Goal: Information Seeking & Learning: Learn about a topic

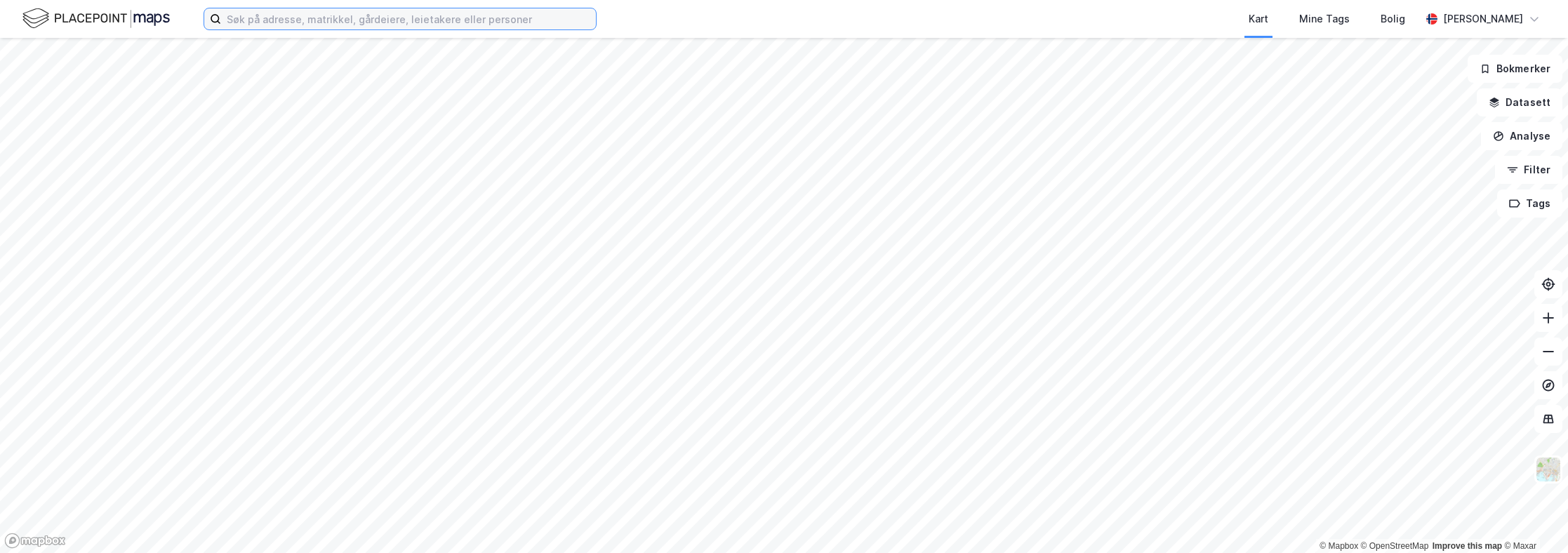
click at [487, 22] on input at bounding box center [408, 18] width 375 height 21
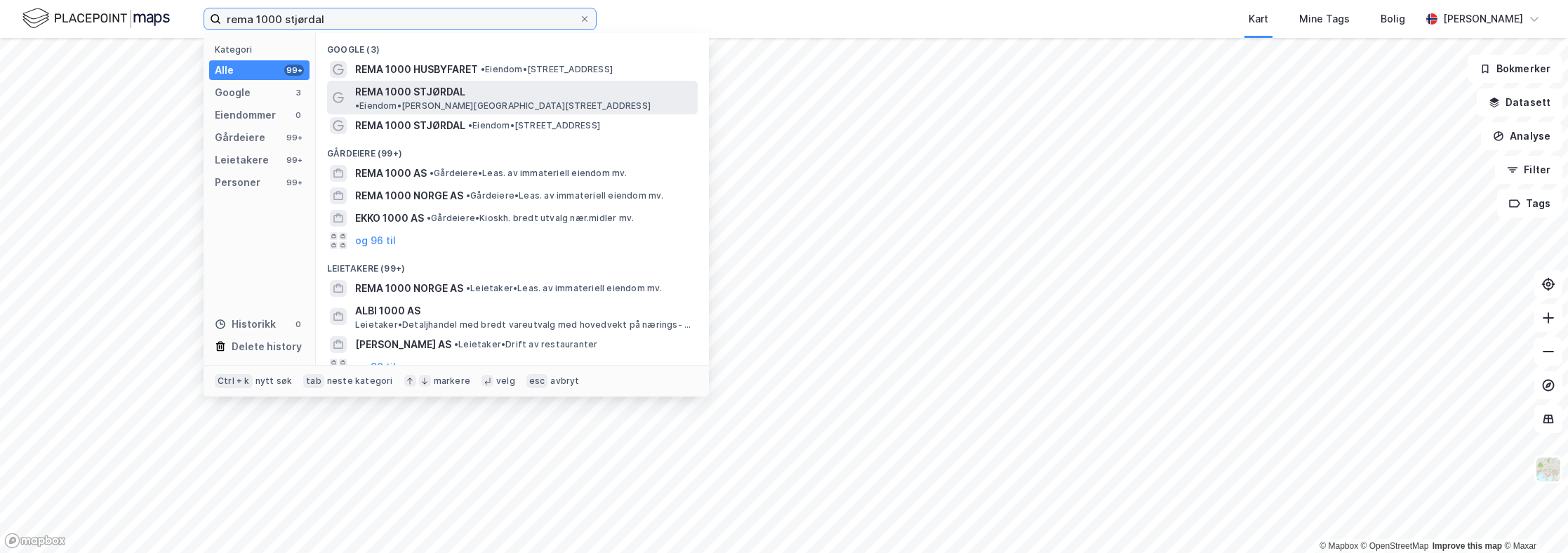
type input "rema 1000 stjørdal"
click at [490, 100] on span "• Eiendom • [PERSON_NAME][STREET_ADDRESS]" at bounding box center [502, 105] width 295 height 11
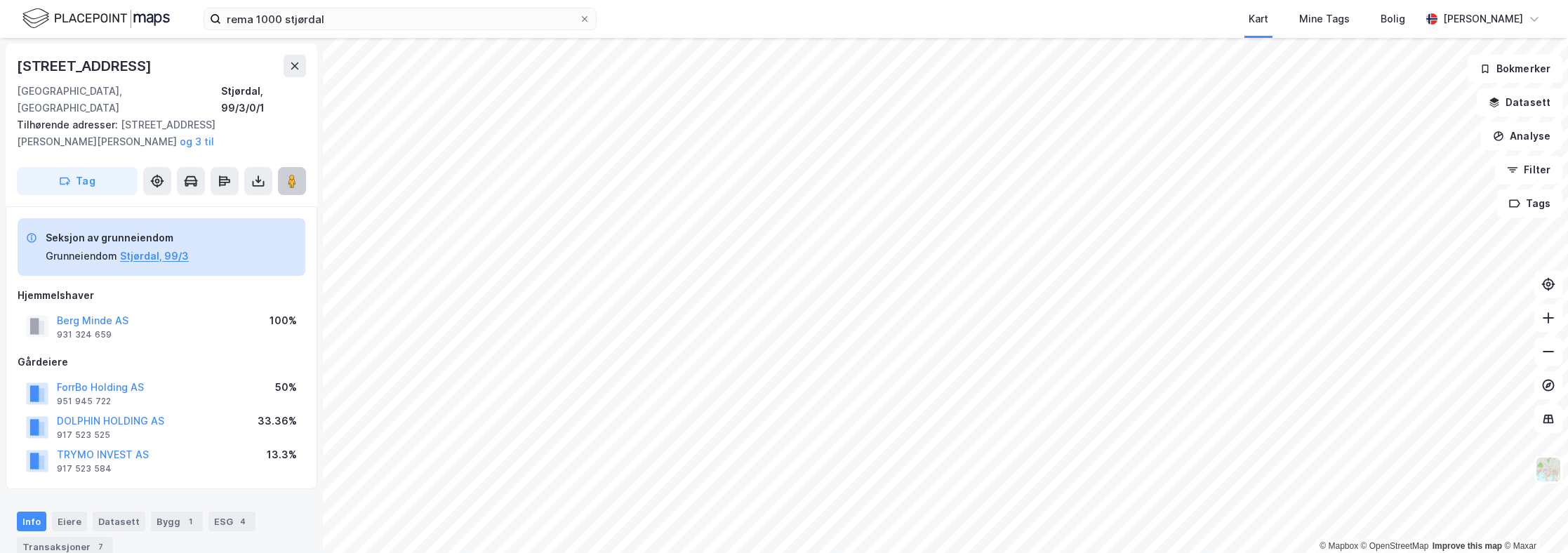
click at [299, 167] on button at bounding box center [292, 181] width 28 height 28
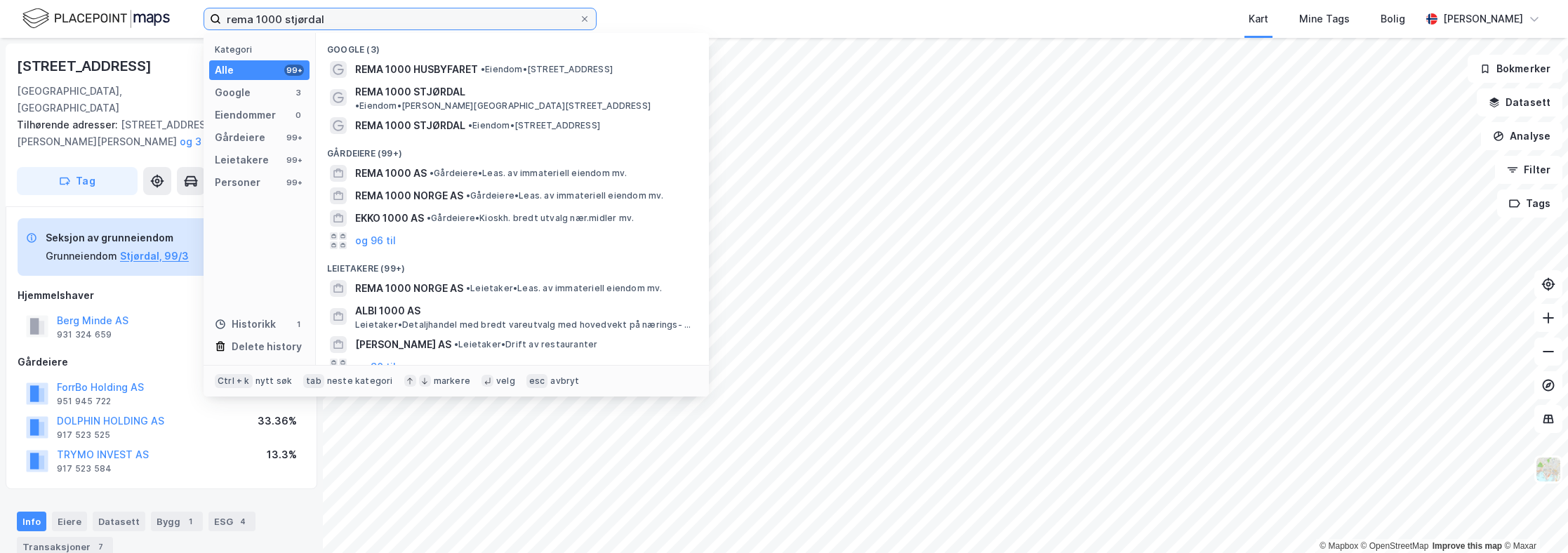
click at [469, 13] on input "rema 1000 stjørdal" at bounding box center [400, 18] width 358 height 21
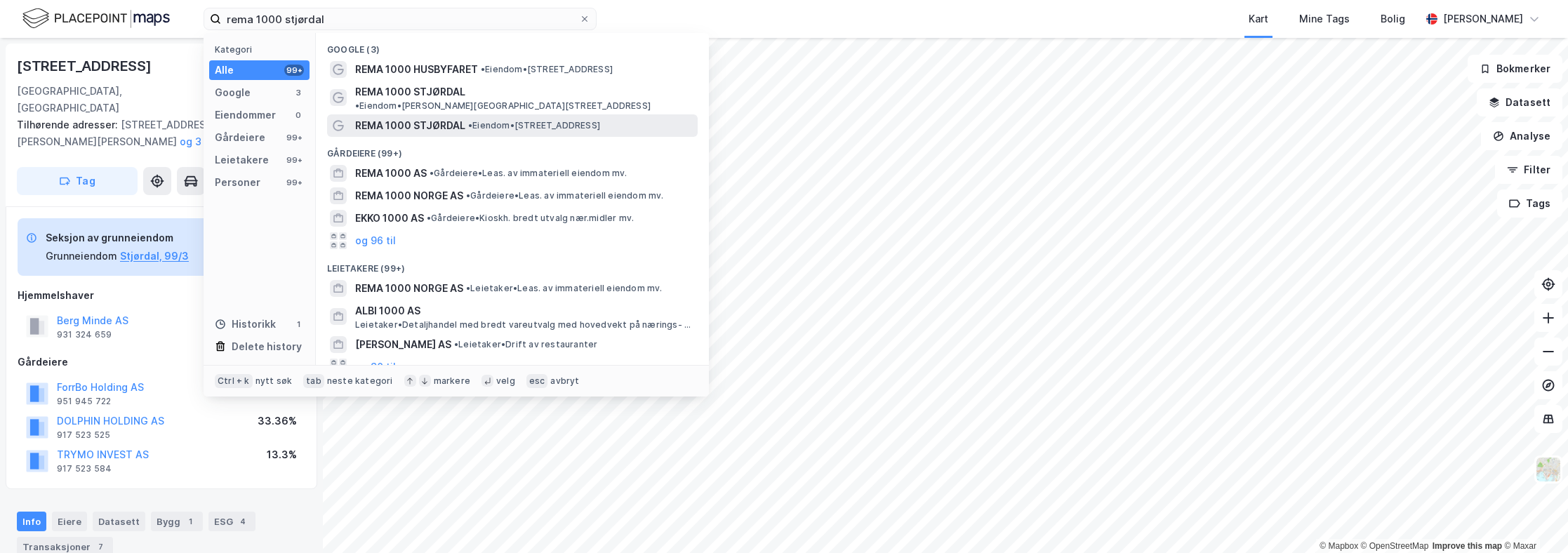
click at [460, 114] on div "REMA 1000 STJØRDAL • Eiendom • [STREET_ADDRESS]" at bounding box center [512, 125] width 370 height 23
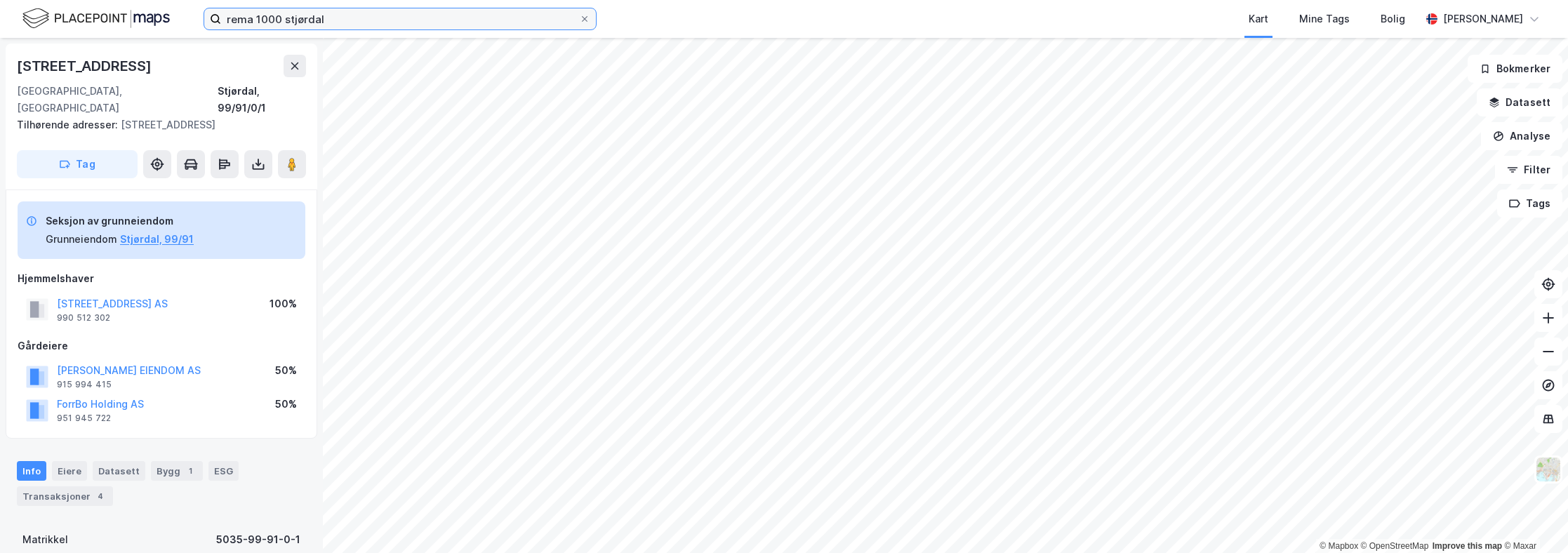
click at [298, 21] on input "rema 1000 stjørdal" at bounding box center [400, 18] width 358 height 21
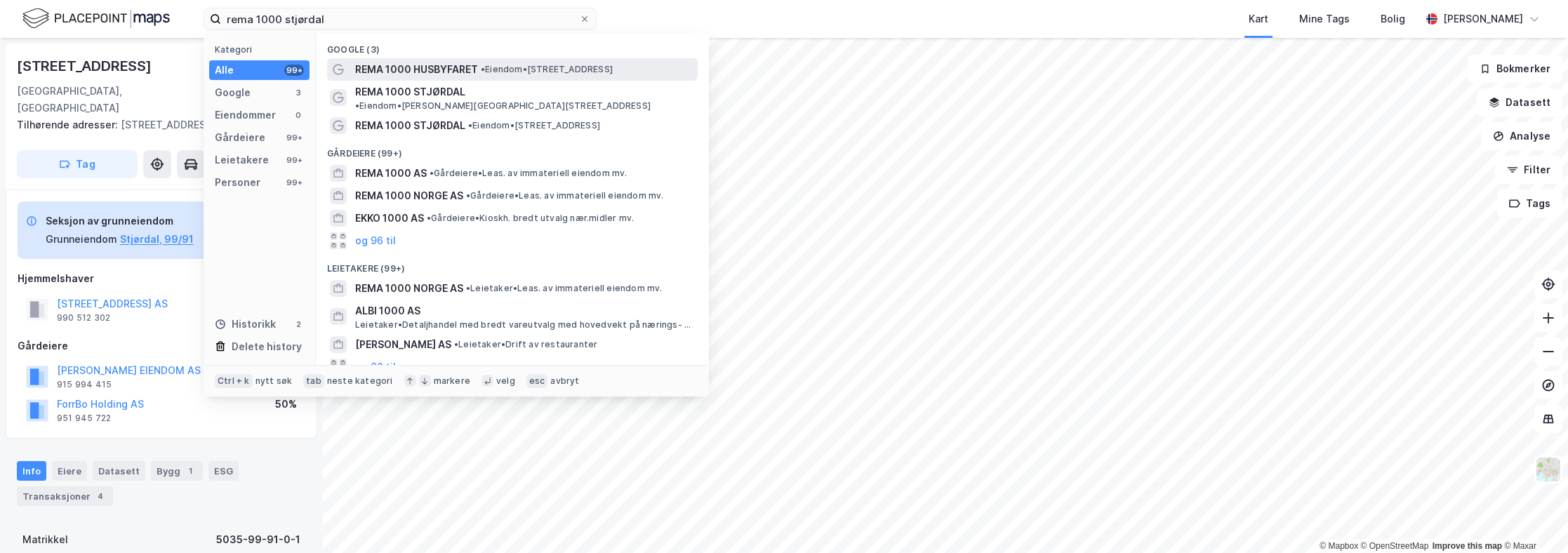
click at [382, 66] on span "REMA 1000 HUSBYFARET" at bounding box center [416, 69] width 123 height 17
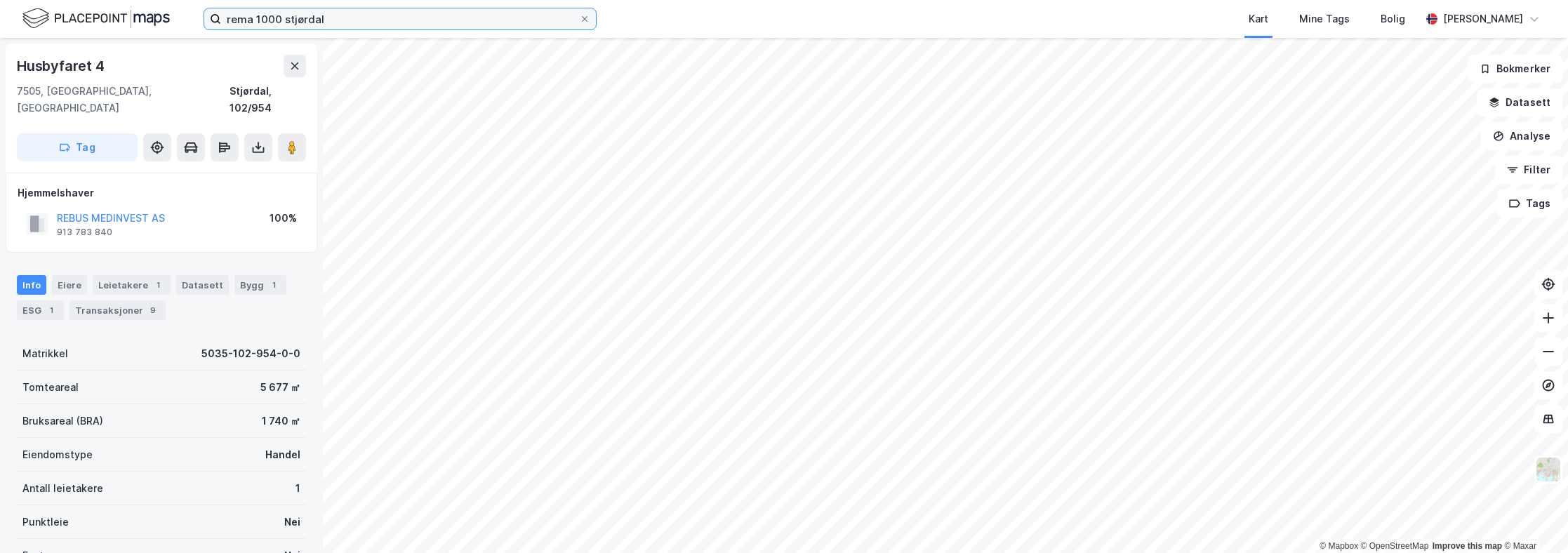
click at [405, 15] on input "rema 1000 stjørdal" at bounding box center [400, 18] width 358 height 21
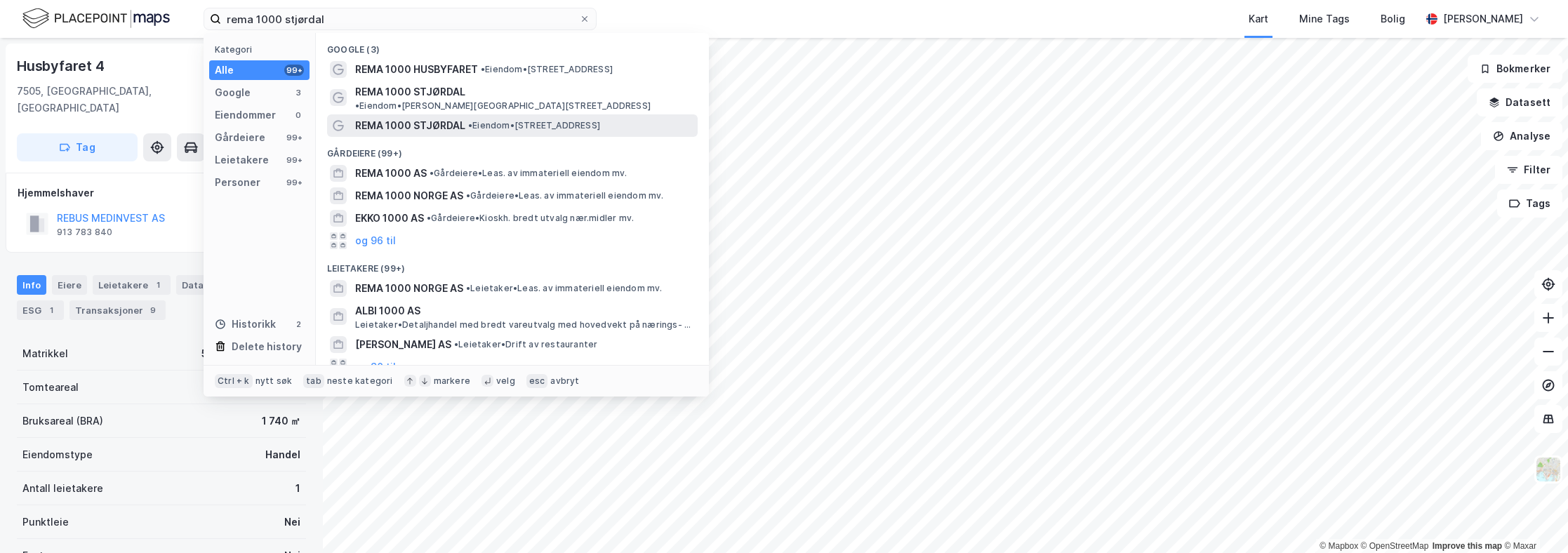
click at [403, 117] on span "REMA 1000 STJØRDAL" at bounding box center [410, 125] width 110 height 17
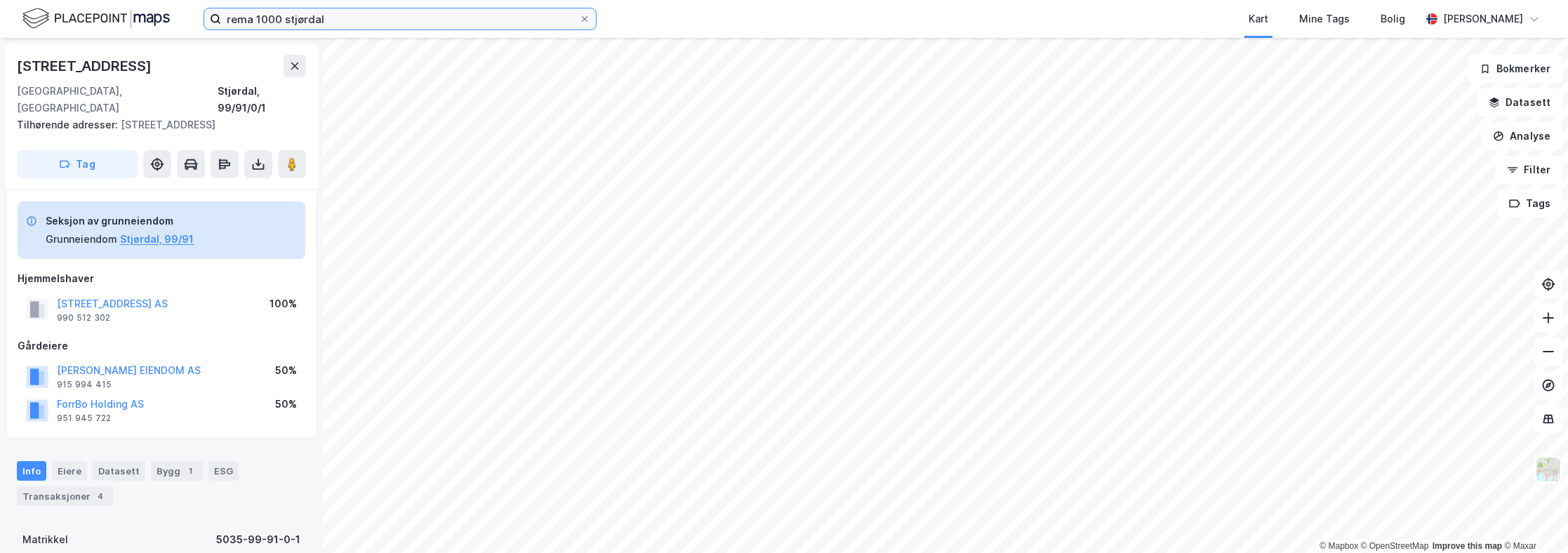
click at [359, 23] on input "rema 1000 stjørdal" at bounding box center [400, 18] width 358 height 21
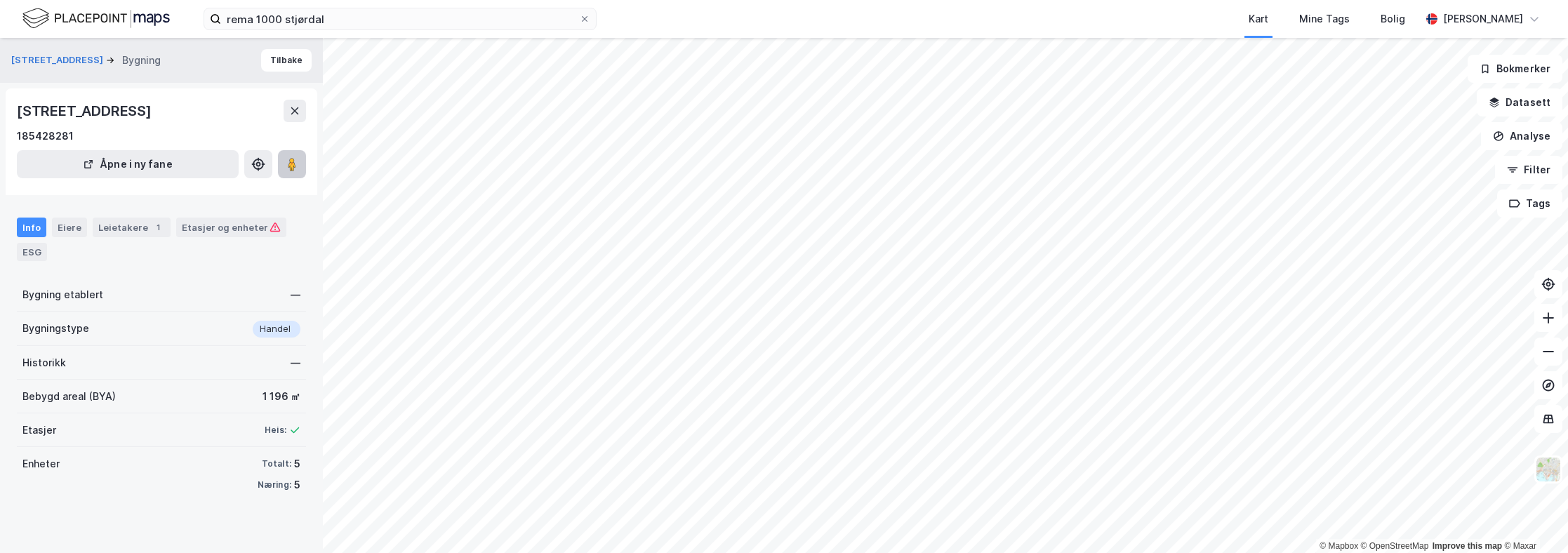
click at [296, 160] on icon at bounding box center [292, 164] width 14 height 14
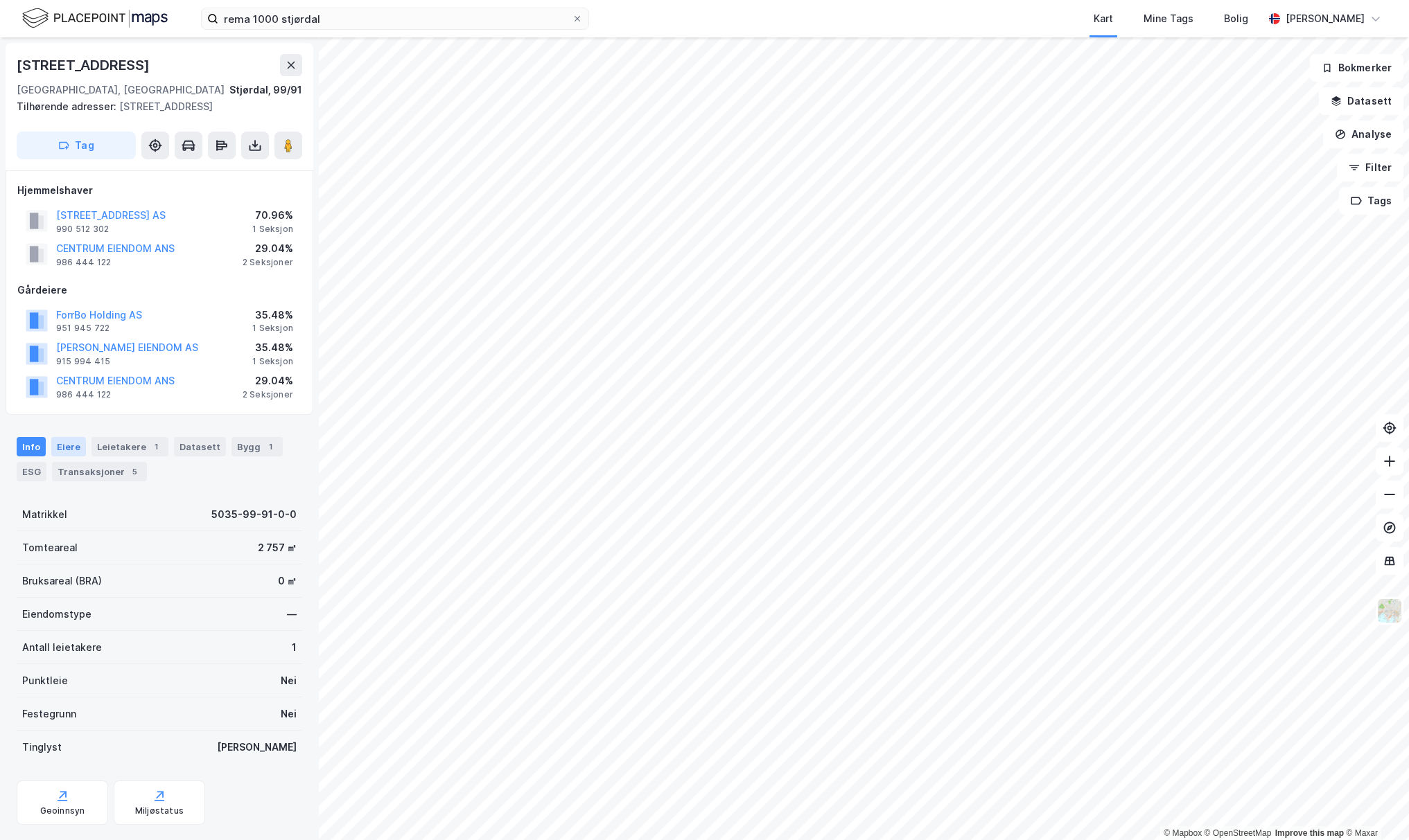
click at [76, 454] on div "Eiere" at bounding box center [69, 447] width 35 height 20
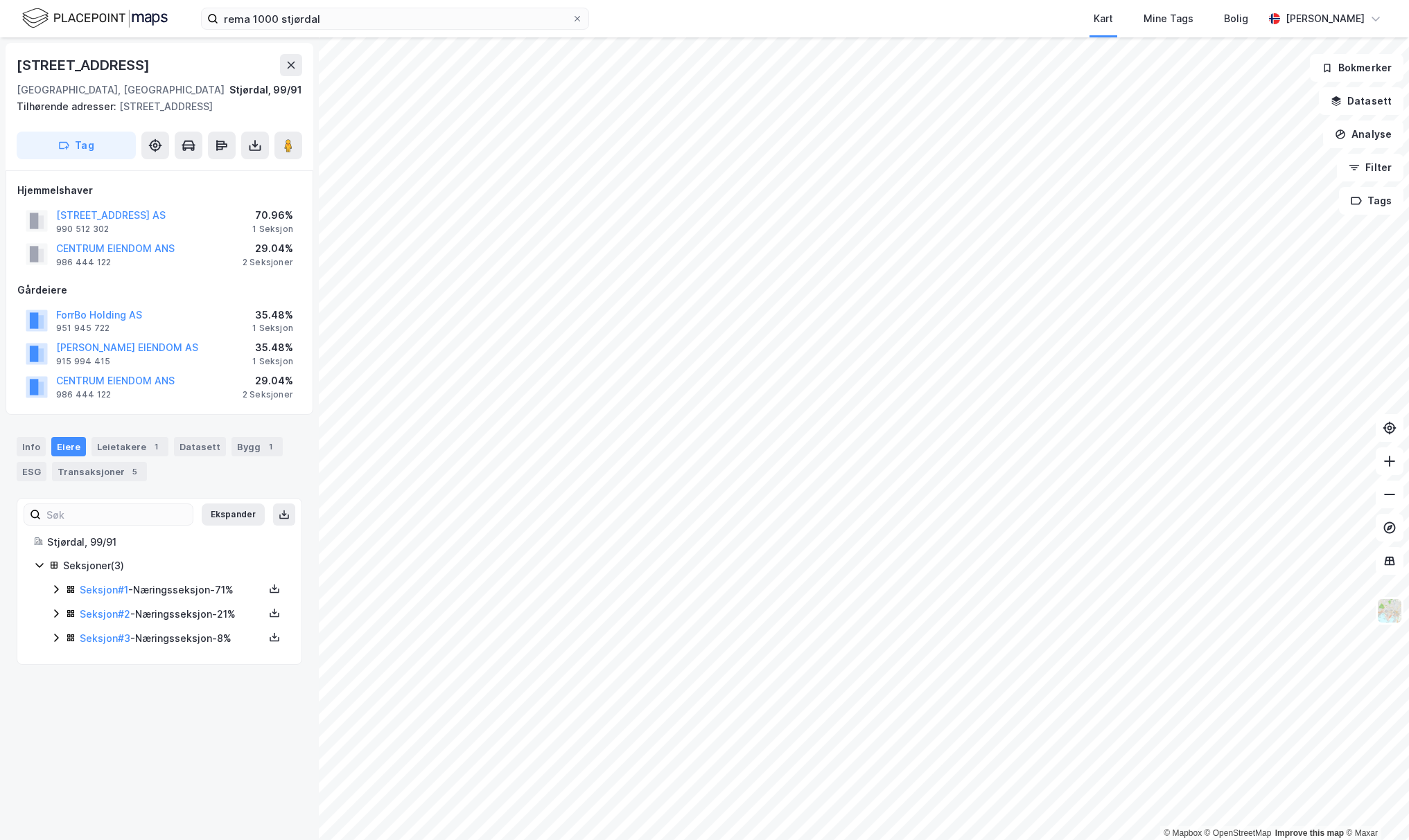
click at [55, 545] on icon at bounding box center [56, 589] width 11 height 11
click at [55, 545] on icon at bounding box center [56, 684] width 11 height 11
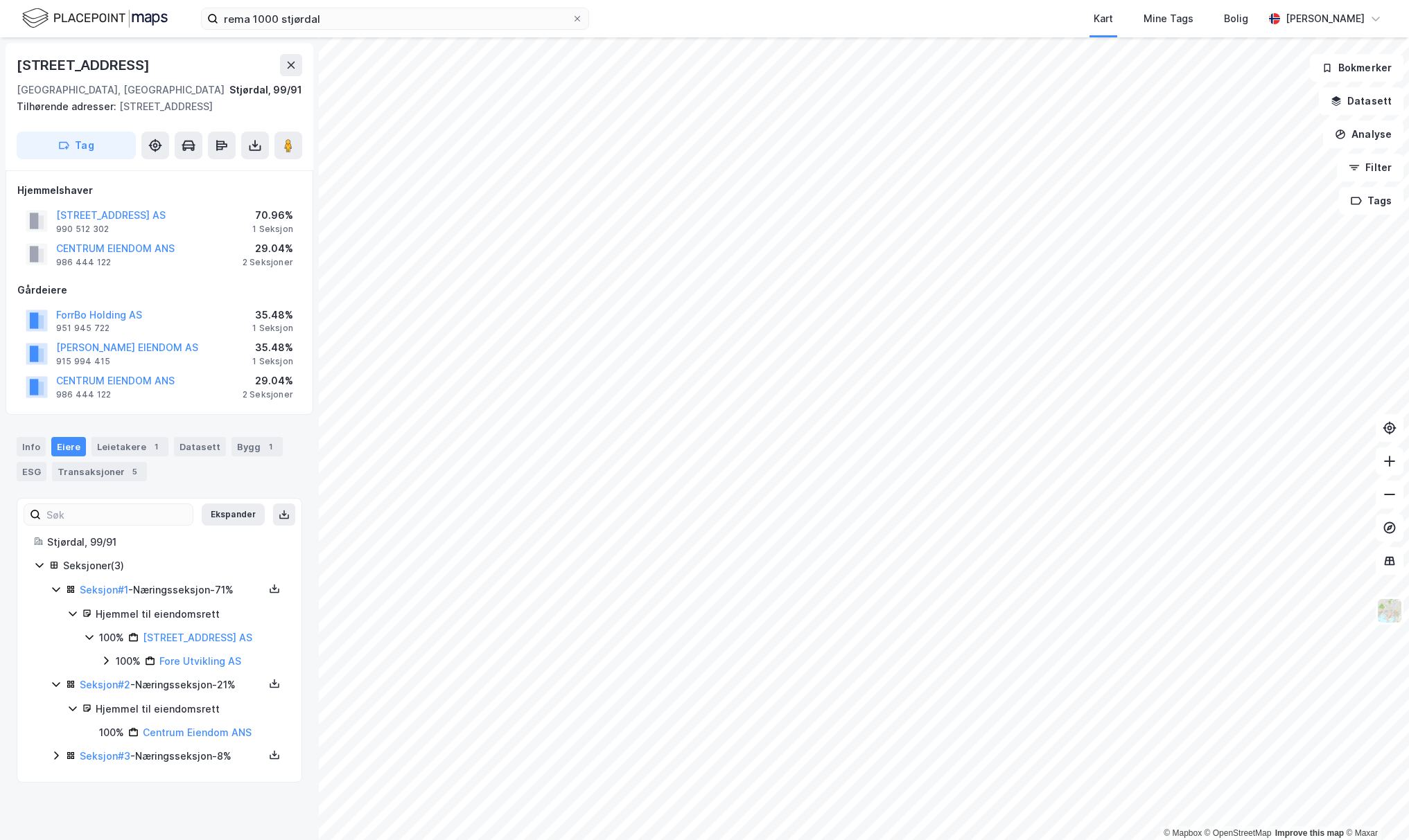
click at [53, 545] on icon at bounding box center [56, 756] width 11 height 11
click at [23, 448] on div "Info" at bounding box center [31, 447] width 29 height 20
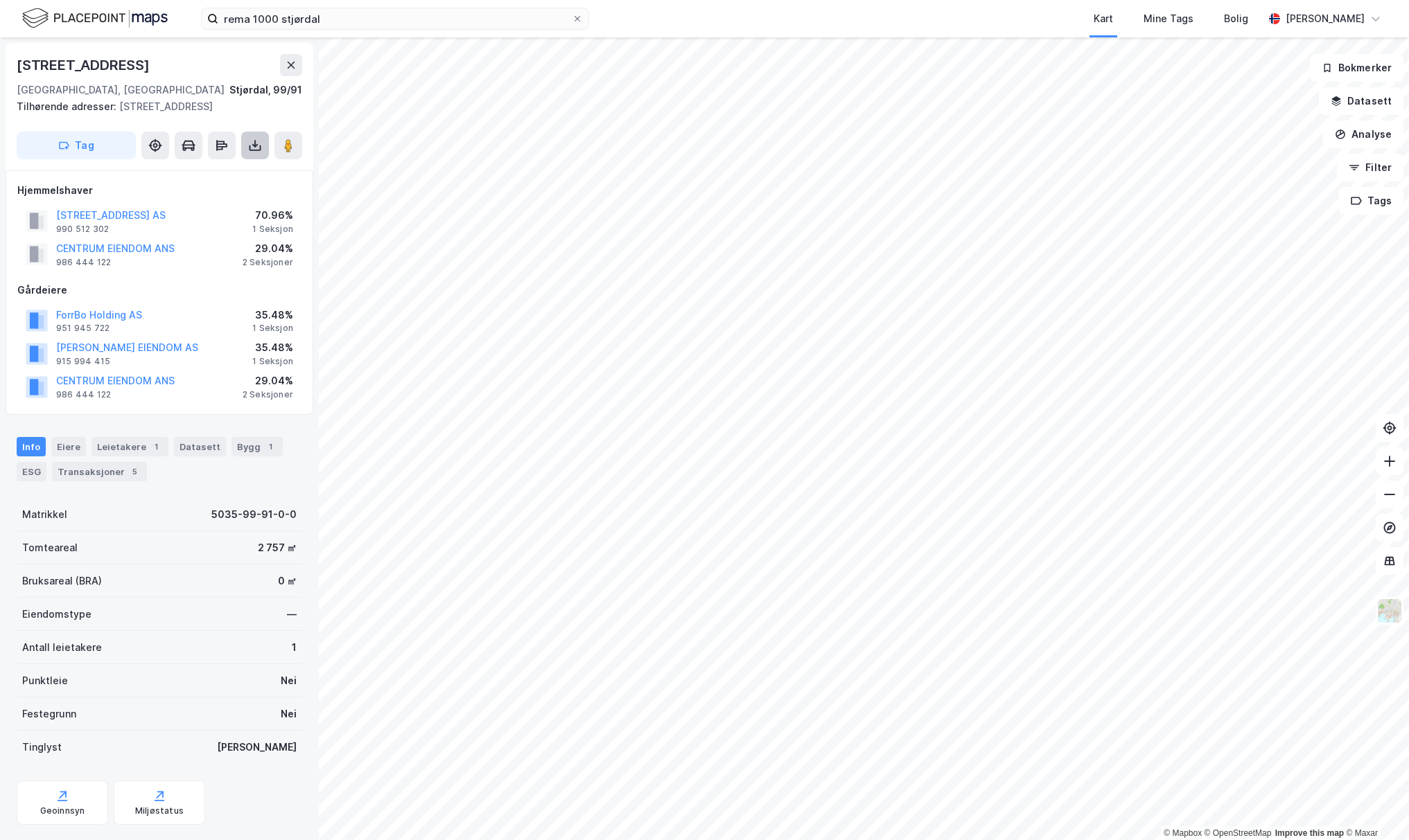
click at [262, 154] on button at bounding box center [255, 145] width 28 height 28
click at [241, 190] on div "Last ned matrikkelrapport" at bounding box center [203, 195] width 114 height 11
click at [242, 166] on div "Last ned grunnbok" at bounding box center [195, 173] width 148 height 23
click at [239, 443] on div "Bygg 1" at bounding box center [257, 447] width 52 height 20
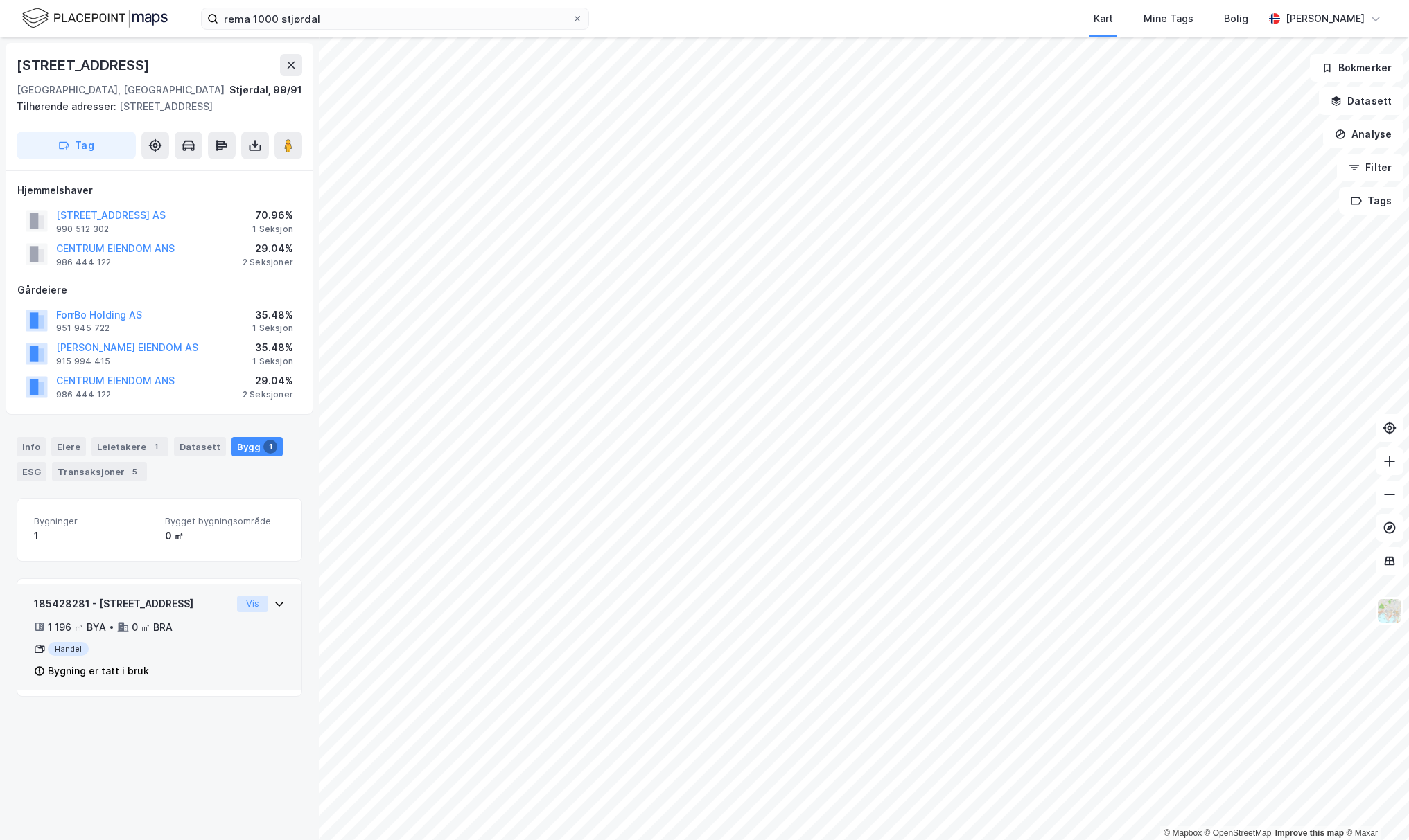
click at [264, 545] on button "Vis" at bounding box center [252, 604] width 31 height 17
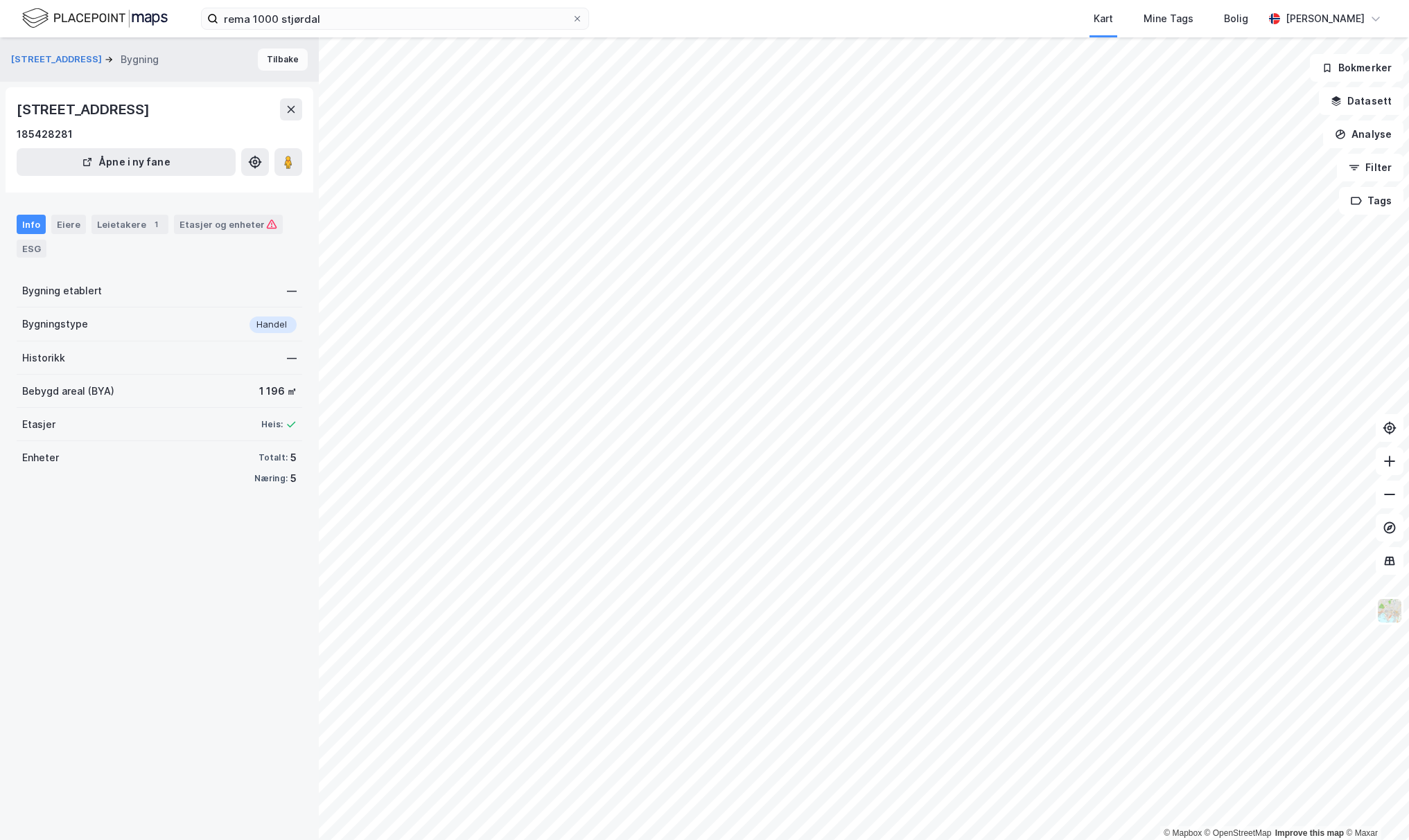
click at [296, 60] on button "Tilbake" at bounding box center [283, 60] width 50 height 23
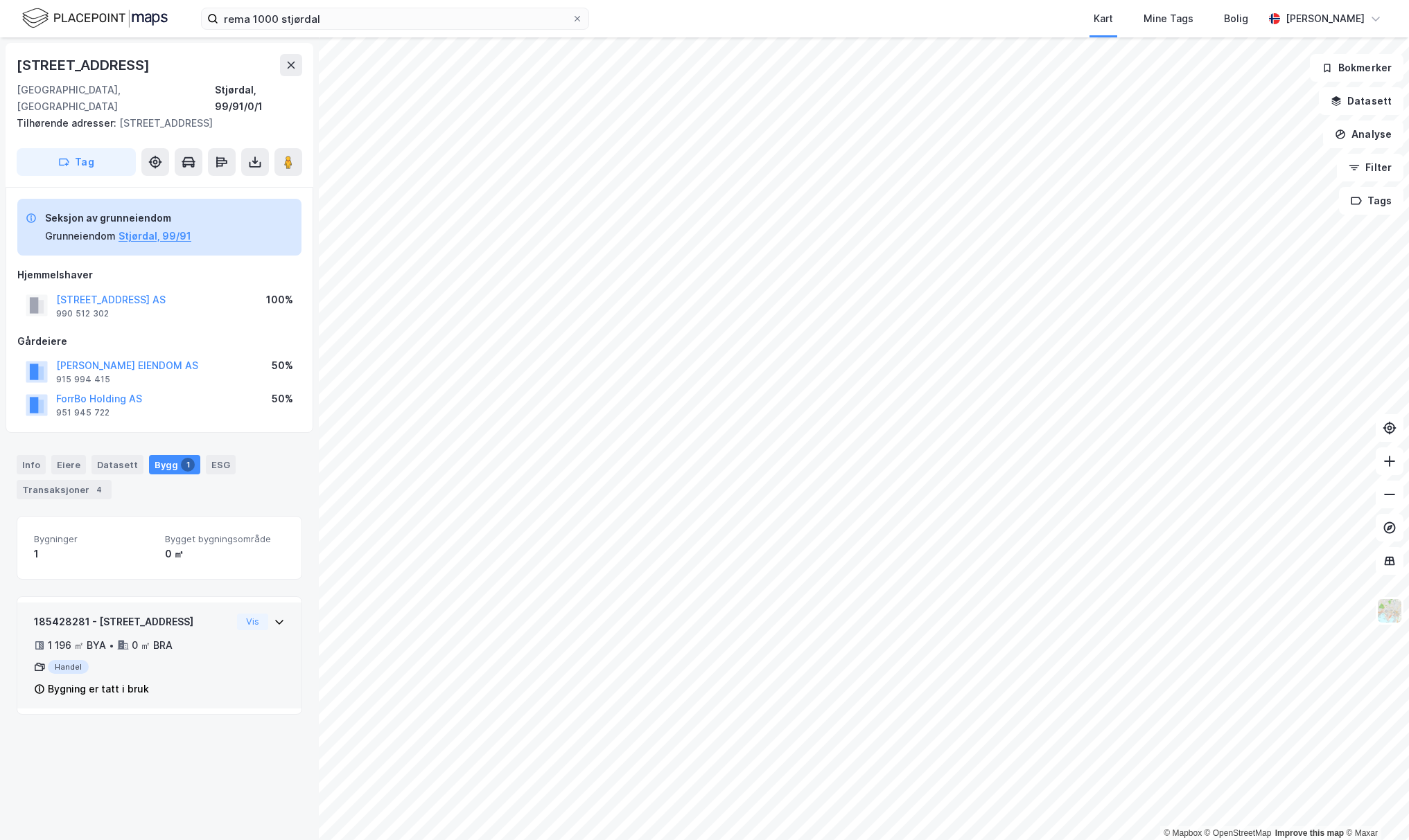
click at [284, 545] on icon at bounding box center [279, 622] width 11 height 11
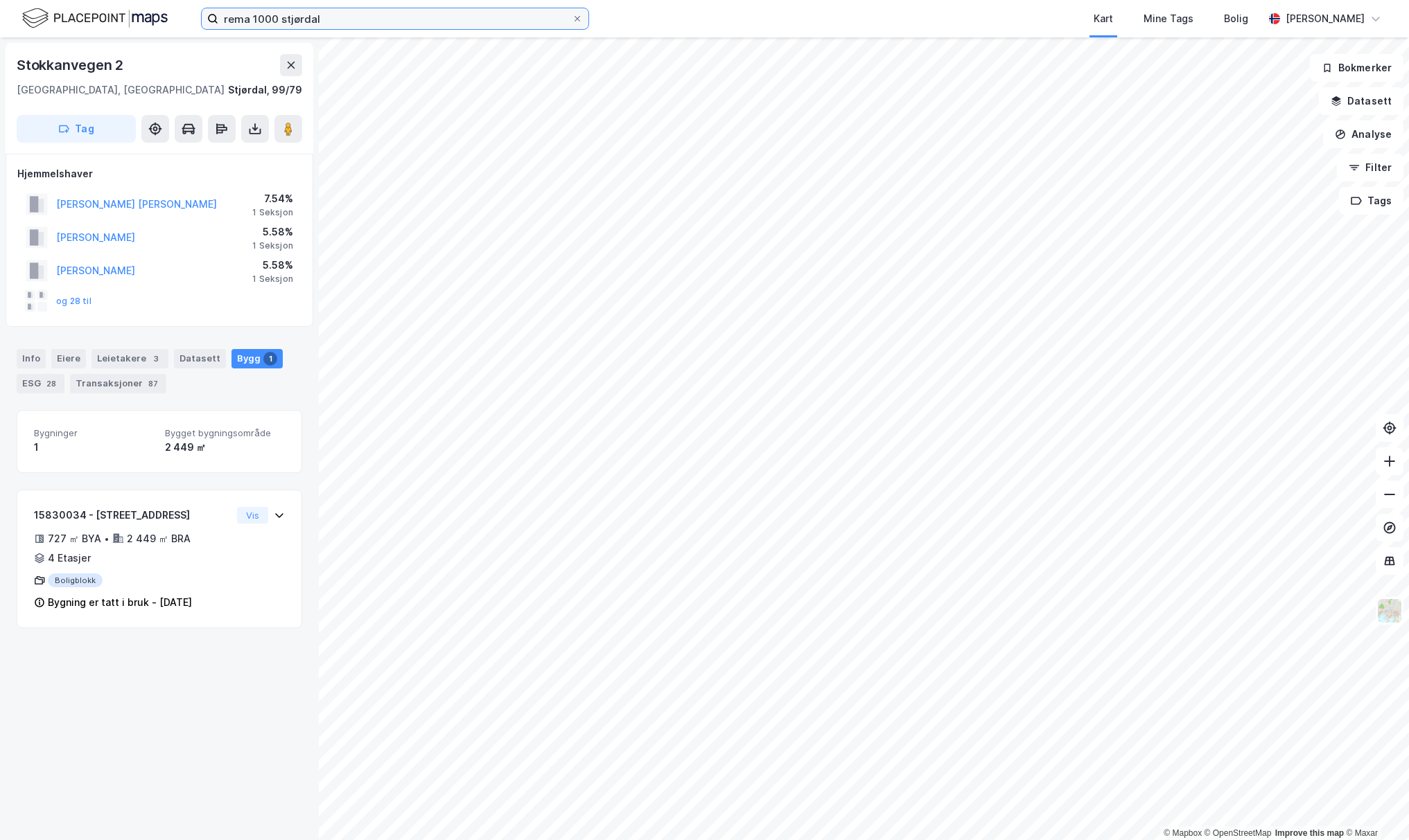
click at [459, 17] on input "rema 1000 stjørdal" at bounding box center [395, 18] width 353 height 21
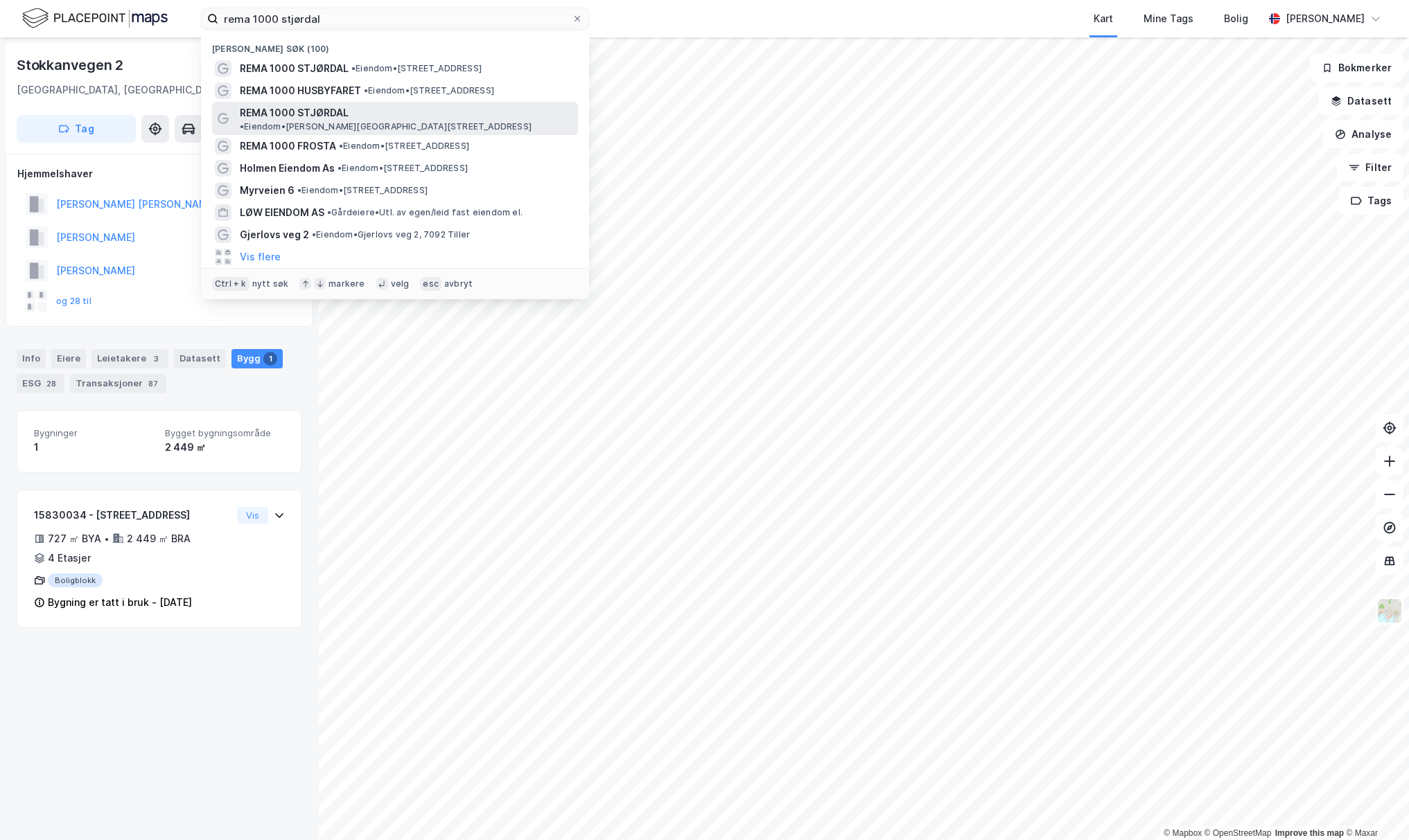
click at [417, 121] on span "• Eiendom • [PERSON_NAME][STREET_ADDRESS]" at bounding box center [385, 126] width 292 height 11
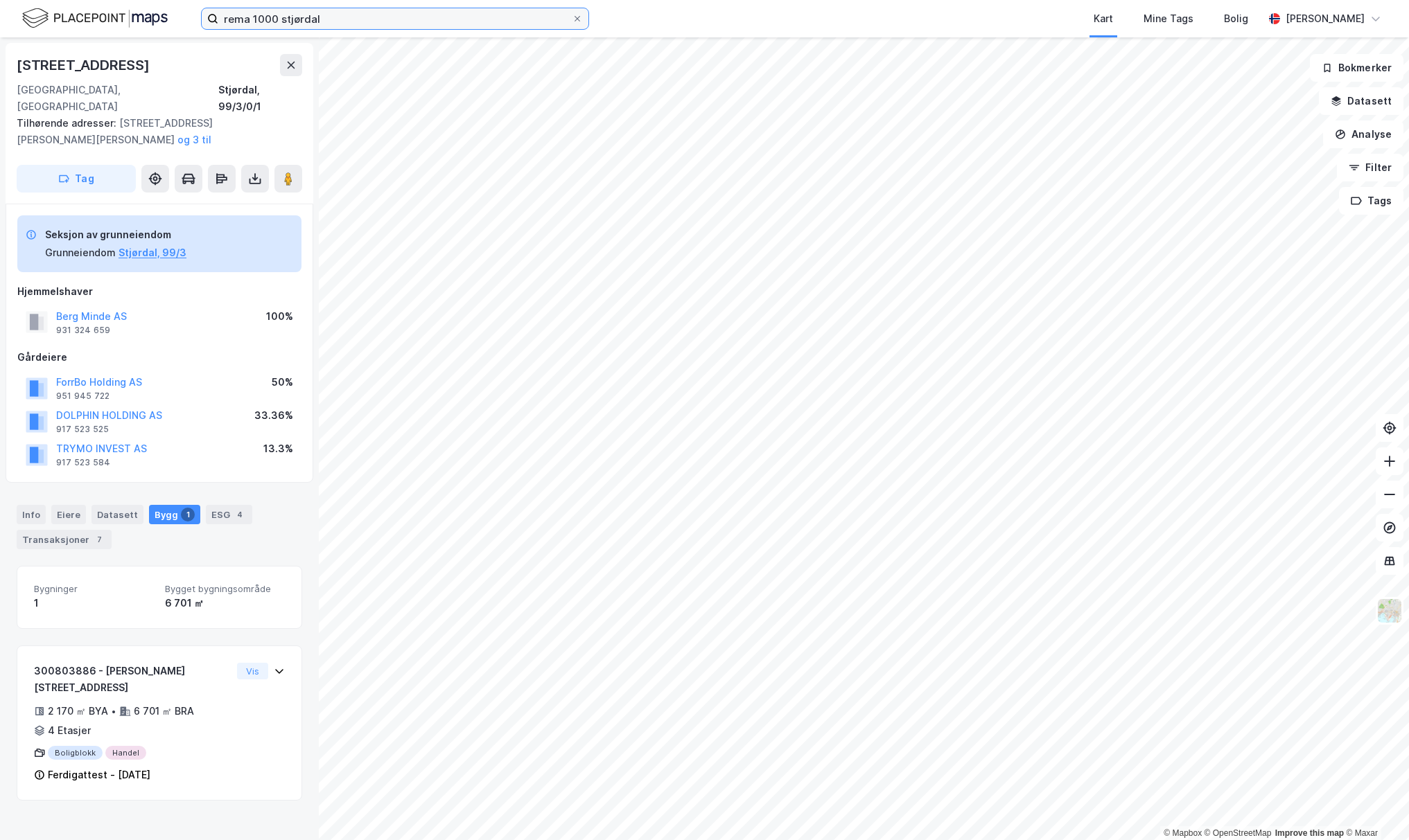
click at [337, 23] on input "rema 1000 stjørdal" at bounding box center [395, 18] width 353 height 21
click at [282, 172] on button at bounding box center [289, 179] width 28 height 28
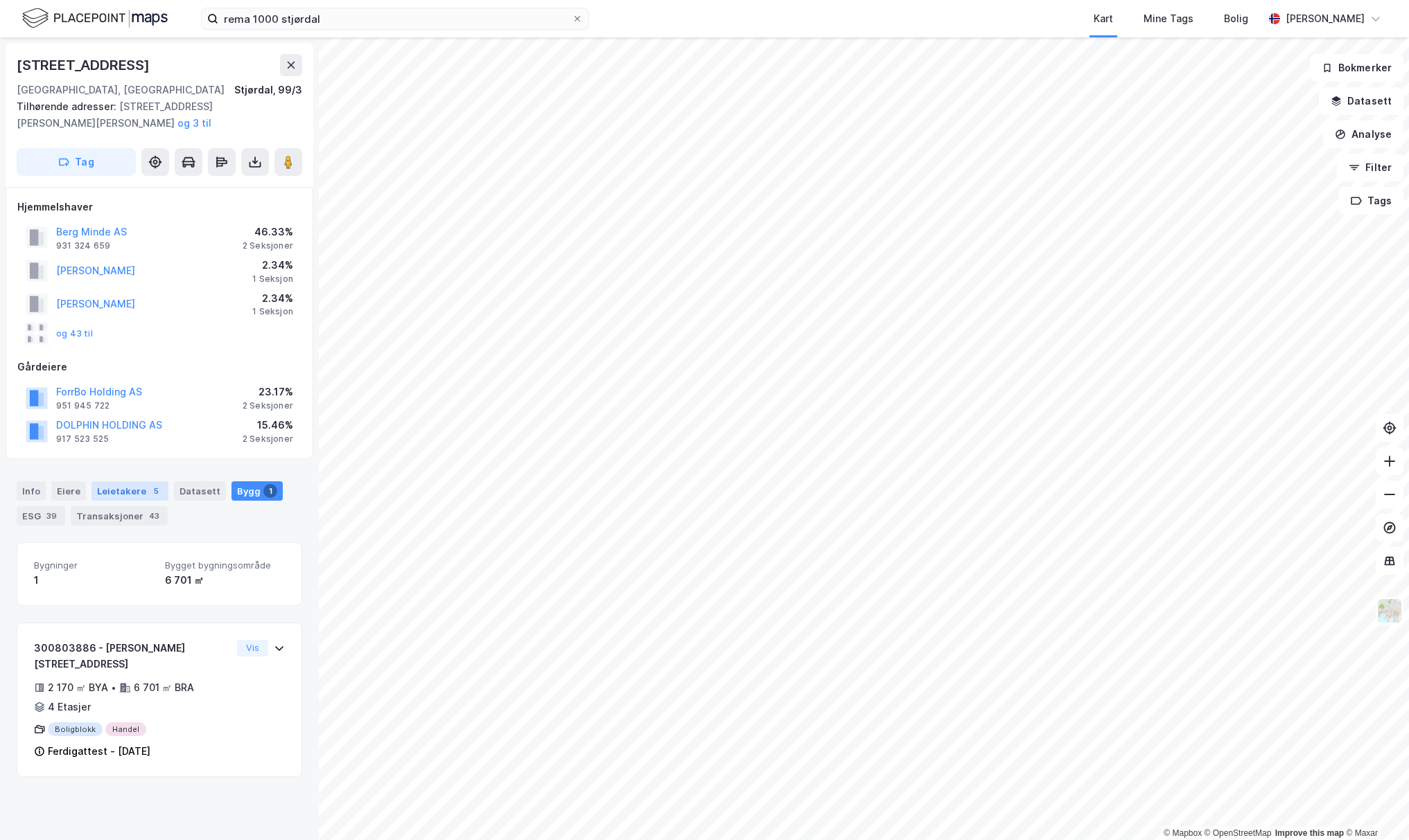
click at [130, 488] on div "Leietakere 5" at bounding box center [130, 491] width 77 height 20
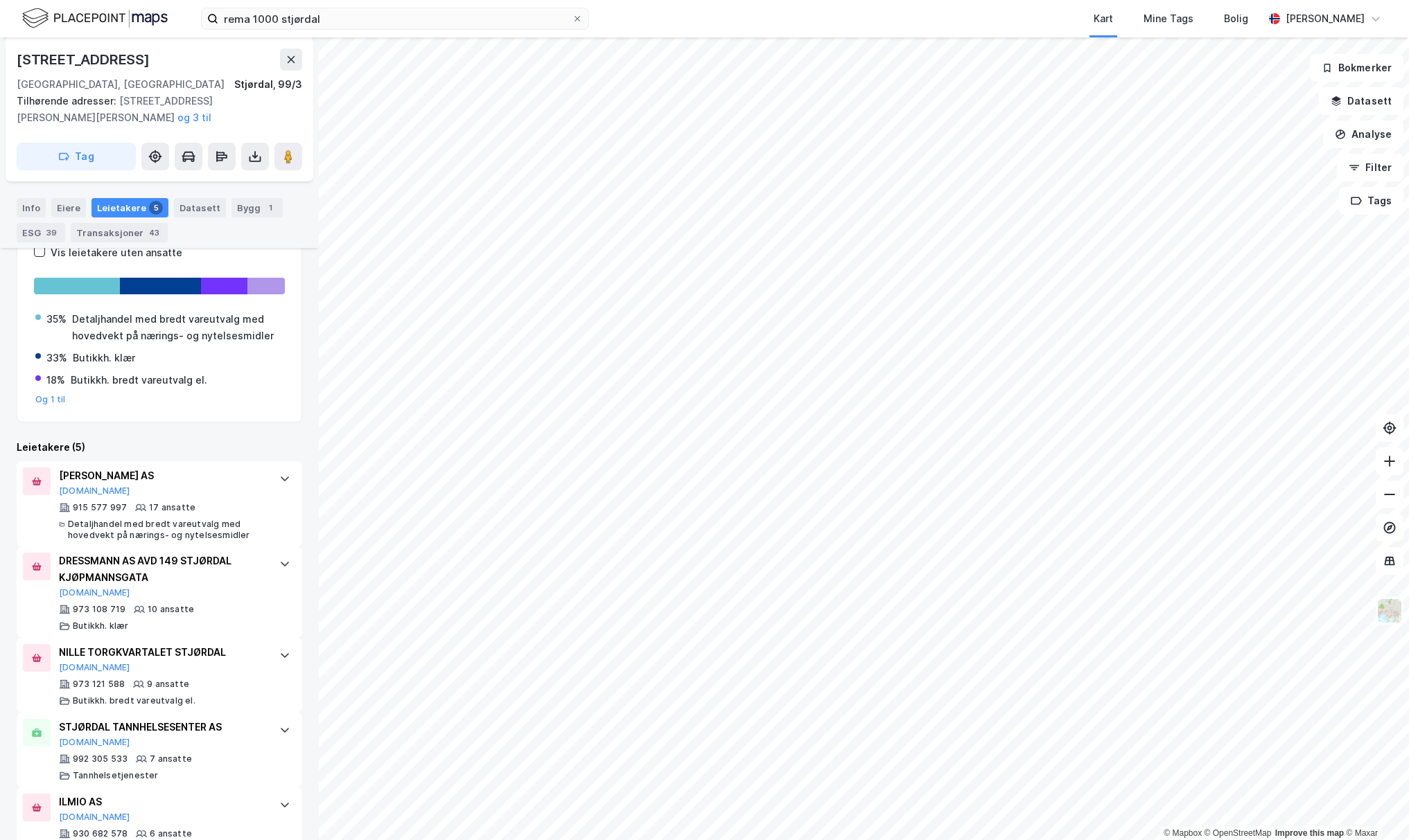
scroll to position [350, 0]
click at [79, 545] on button "[DOMAIN_NAME]" at bounding box center [95, 666] width 71 height 11
click at [84, 490] on button "[DOMAIN_NAME]" at bounding box center [95, 490] width 71 height 11
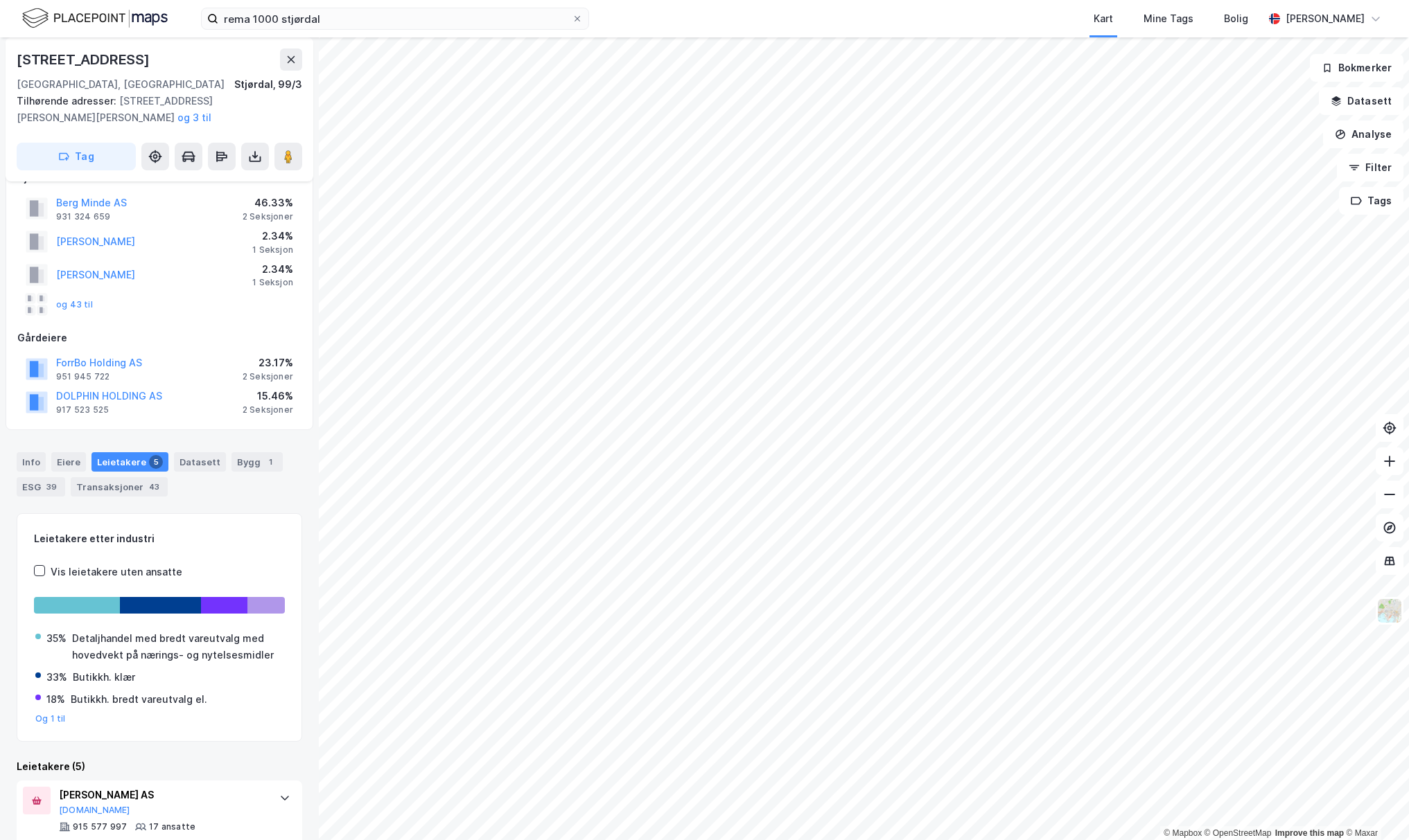
scroll to position [6, 0]
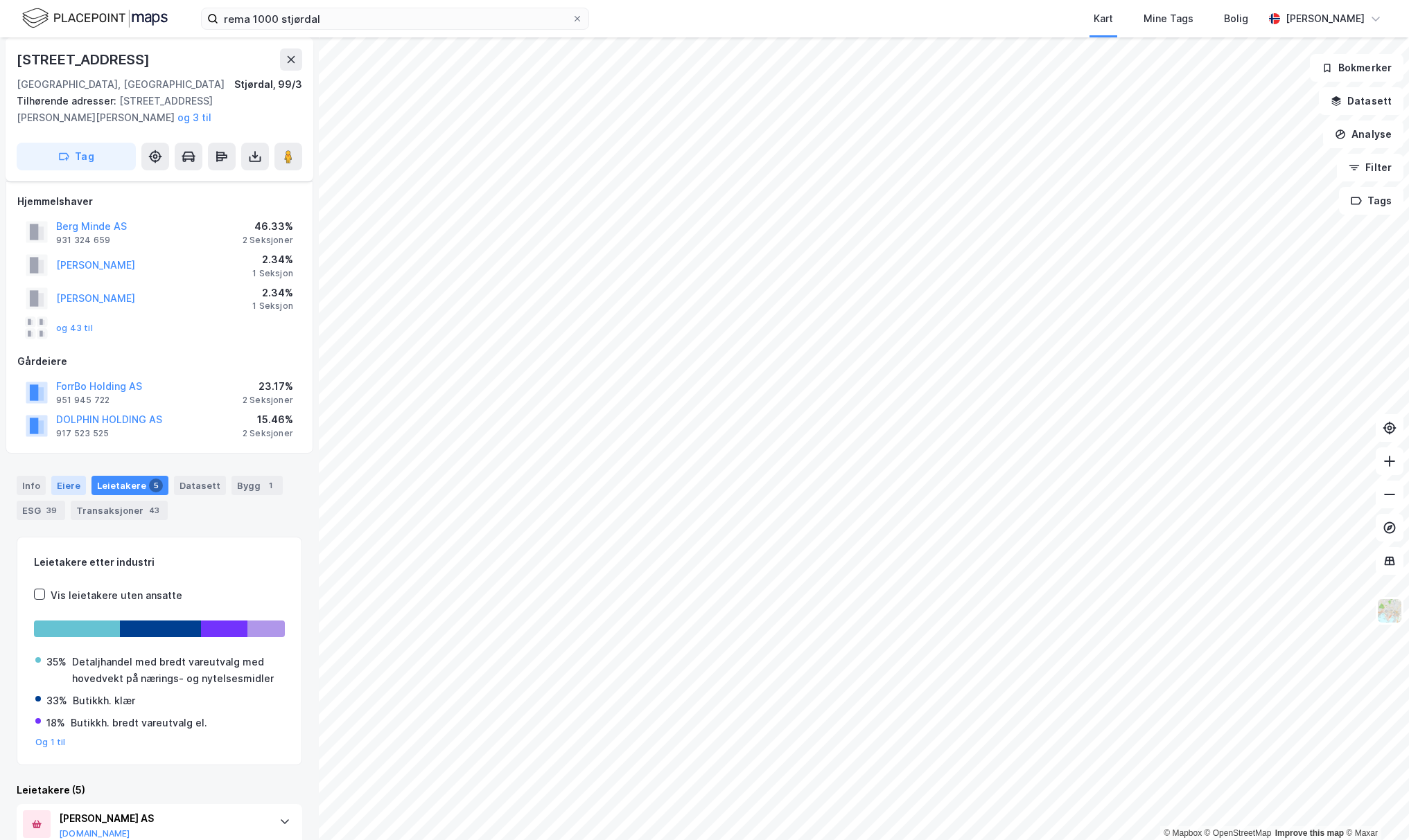
click at [77, 488] on div "Eiere" at bounding box center [69, 485] width 35 height 20
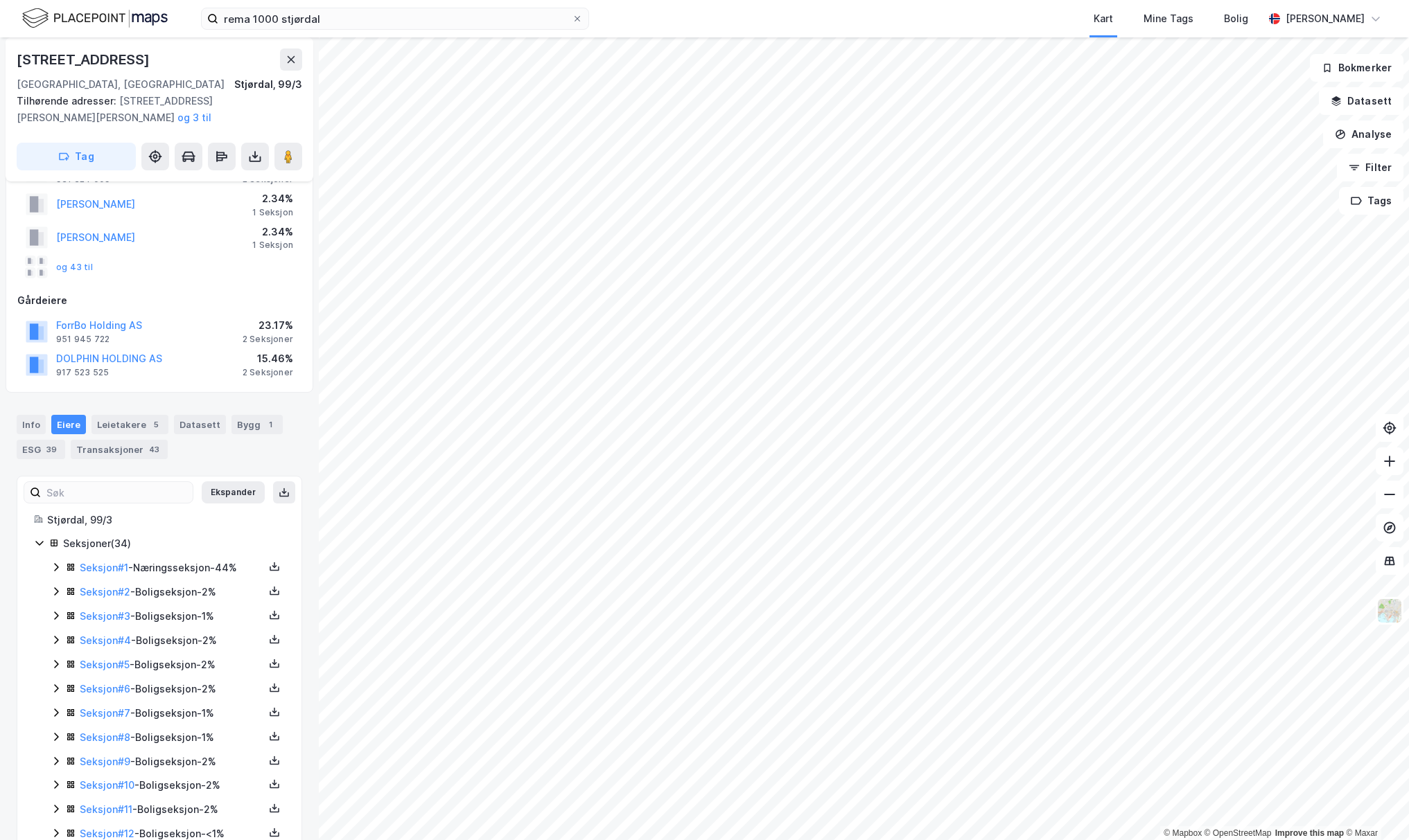
scroll to position [100, 0]
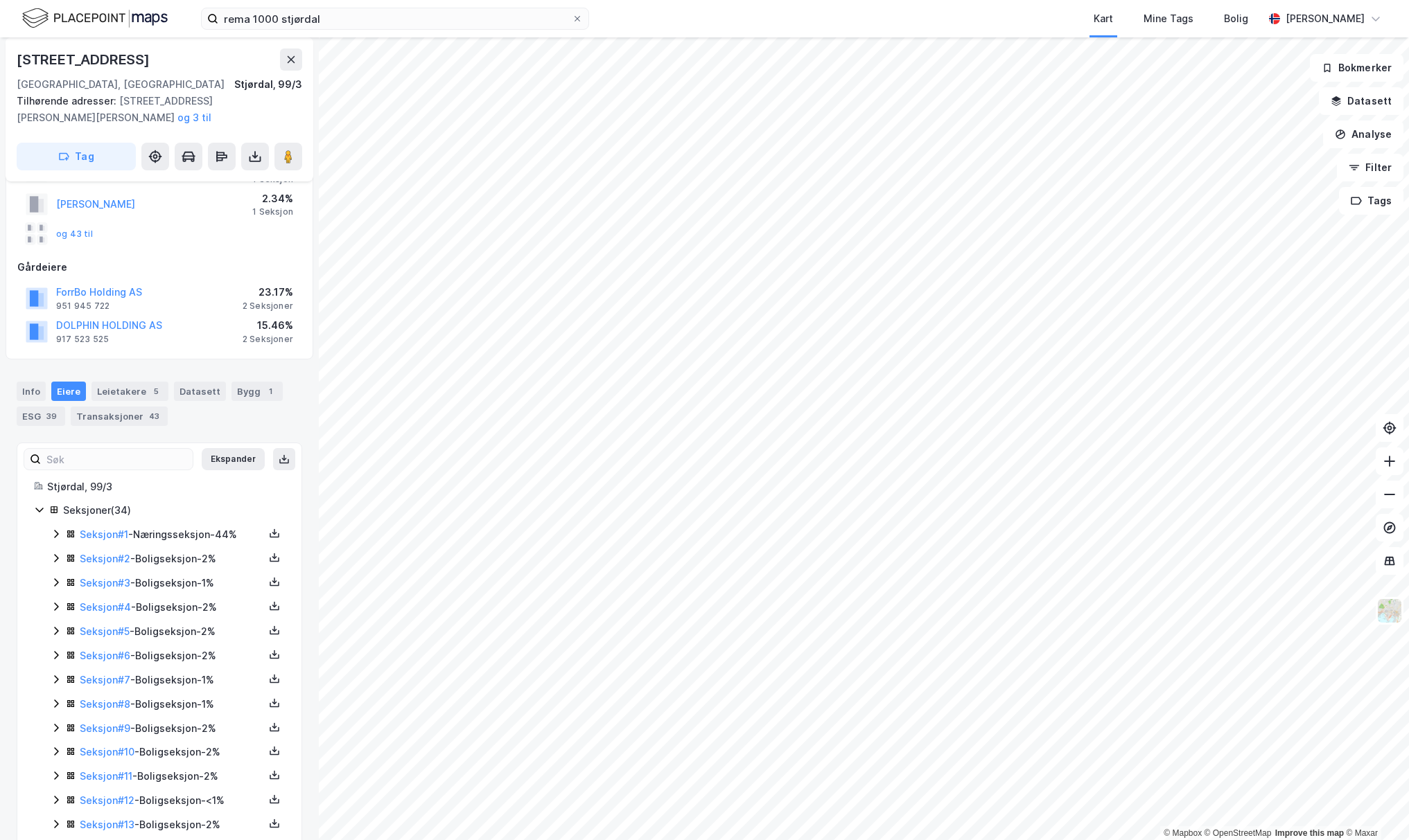
click at [60, 536] on icon at bounding box center [56, 533] width 11 height 11
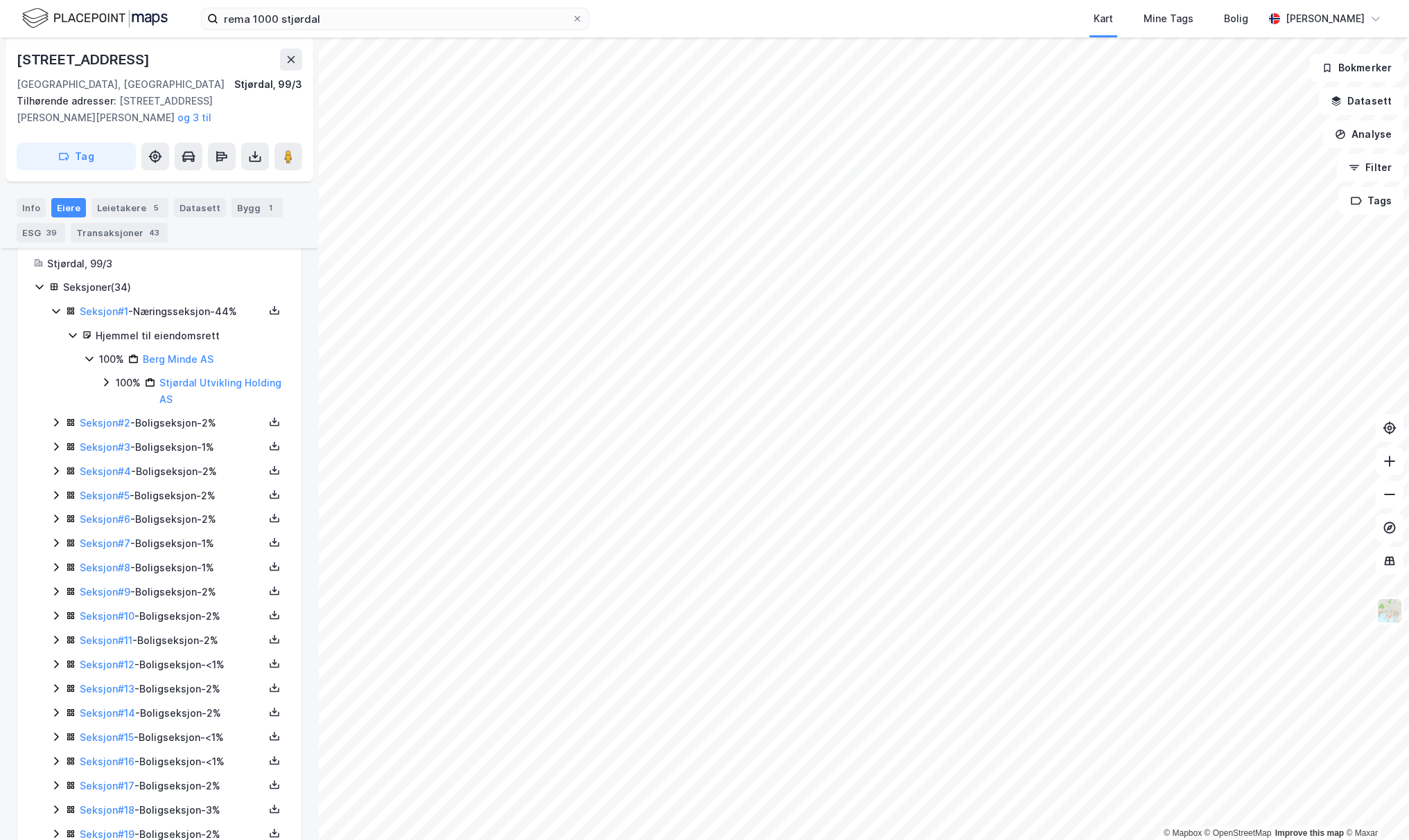
scroll to position [313, 0]
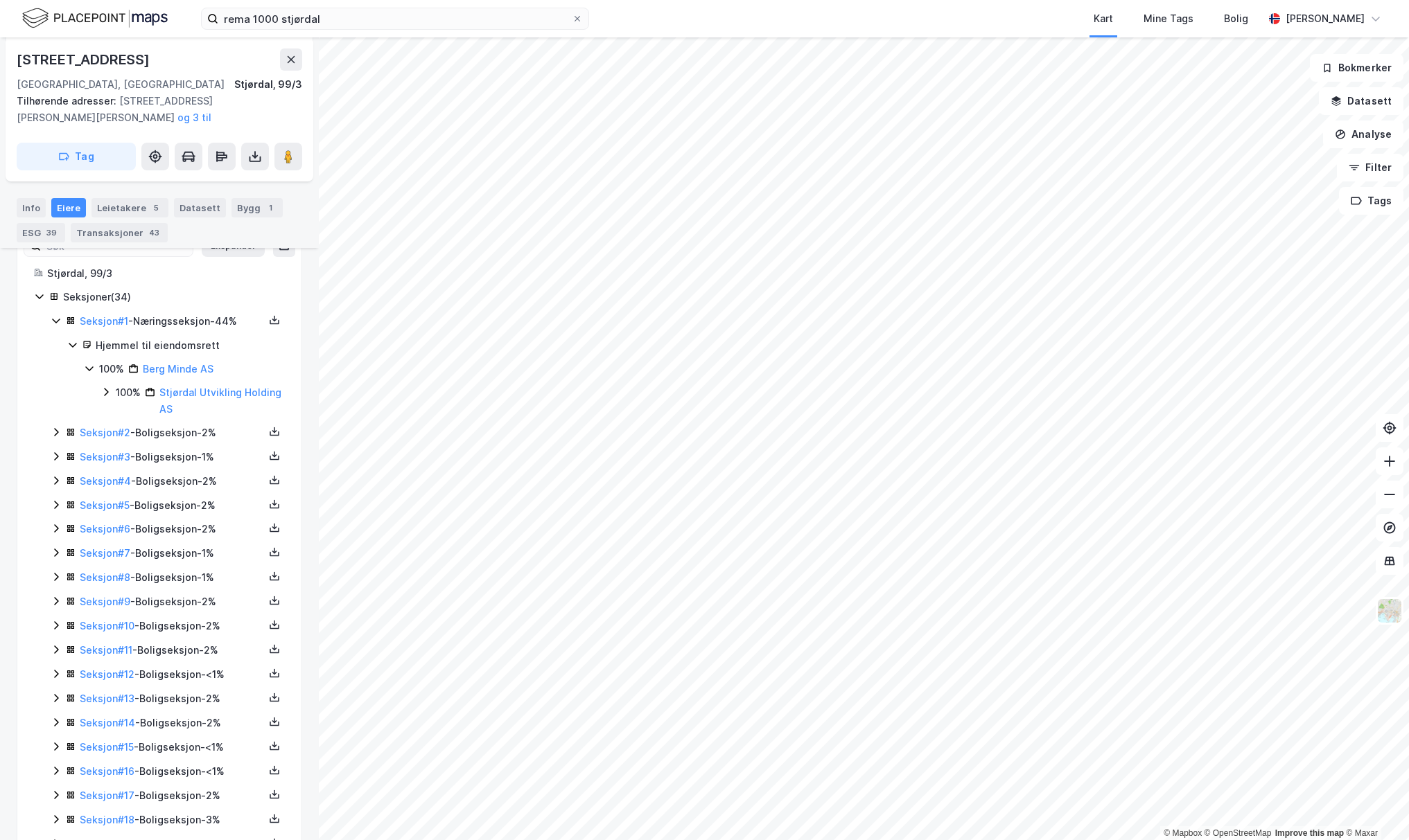
click at [108, 389] on icon at bounding box center [105, 392] width 11 height 11
click at [124, 427] on div "100% Stjørdal Utvikling AS" at bounding box center [201, 432] width 168 height 17
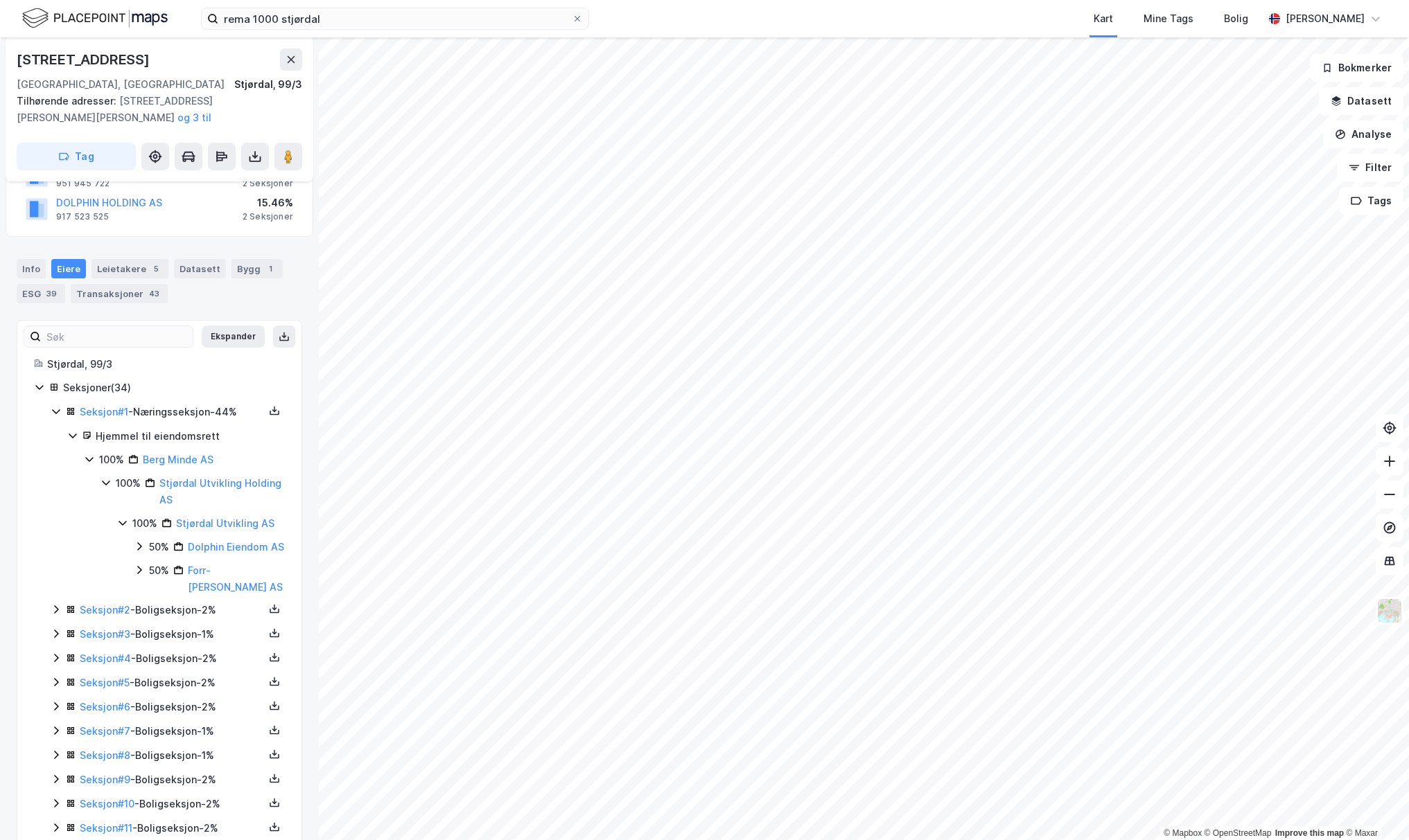
scroll to position [214, 0]
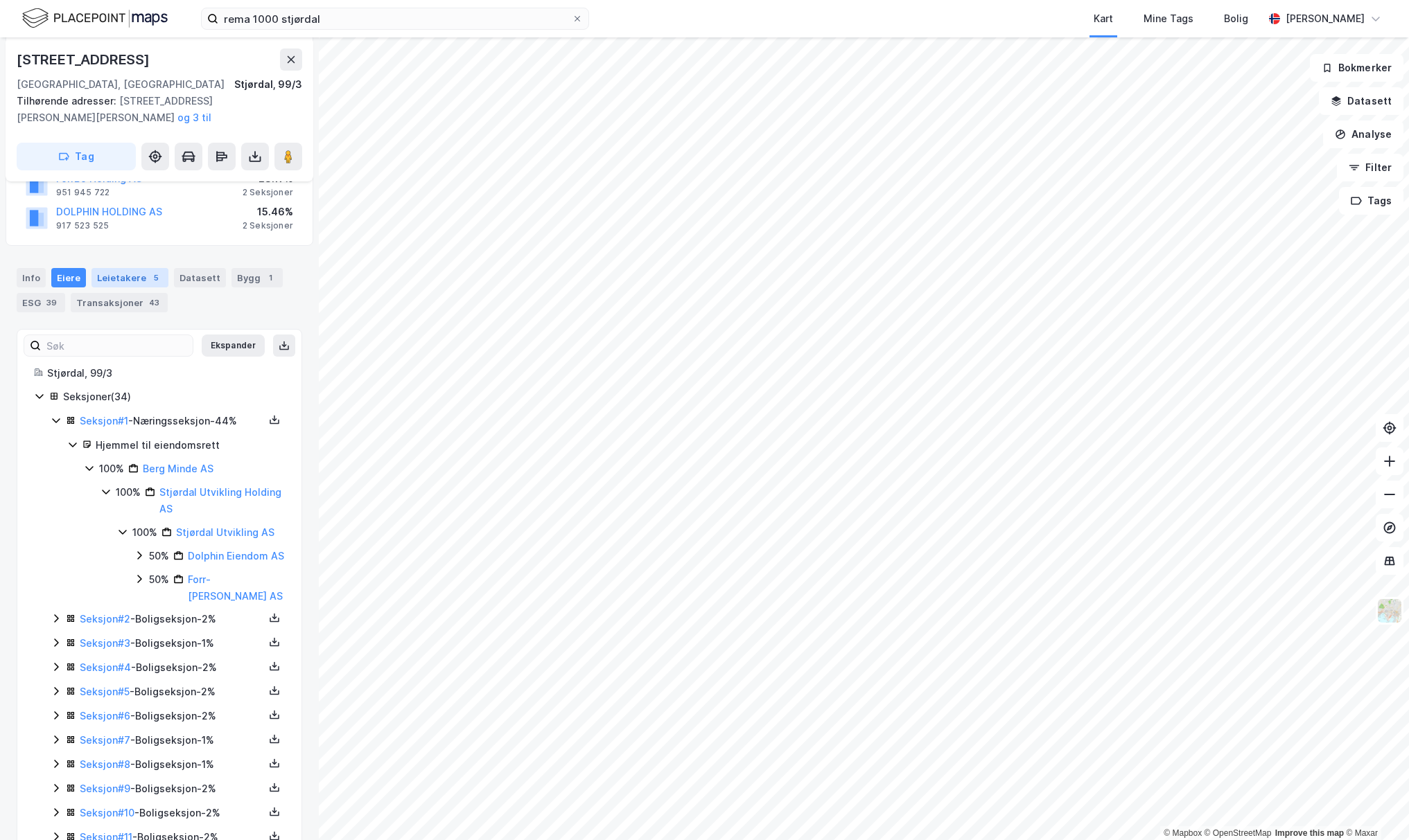
click at [132, 274] on div "Leietakere 5" at bounding box center [130, 278] width 77 height 20
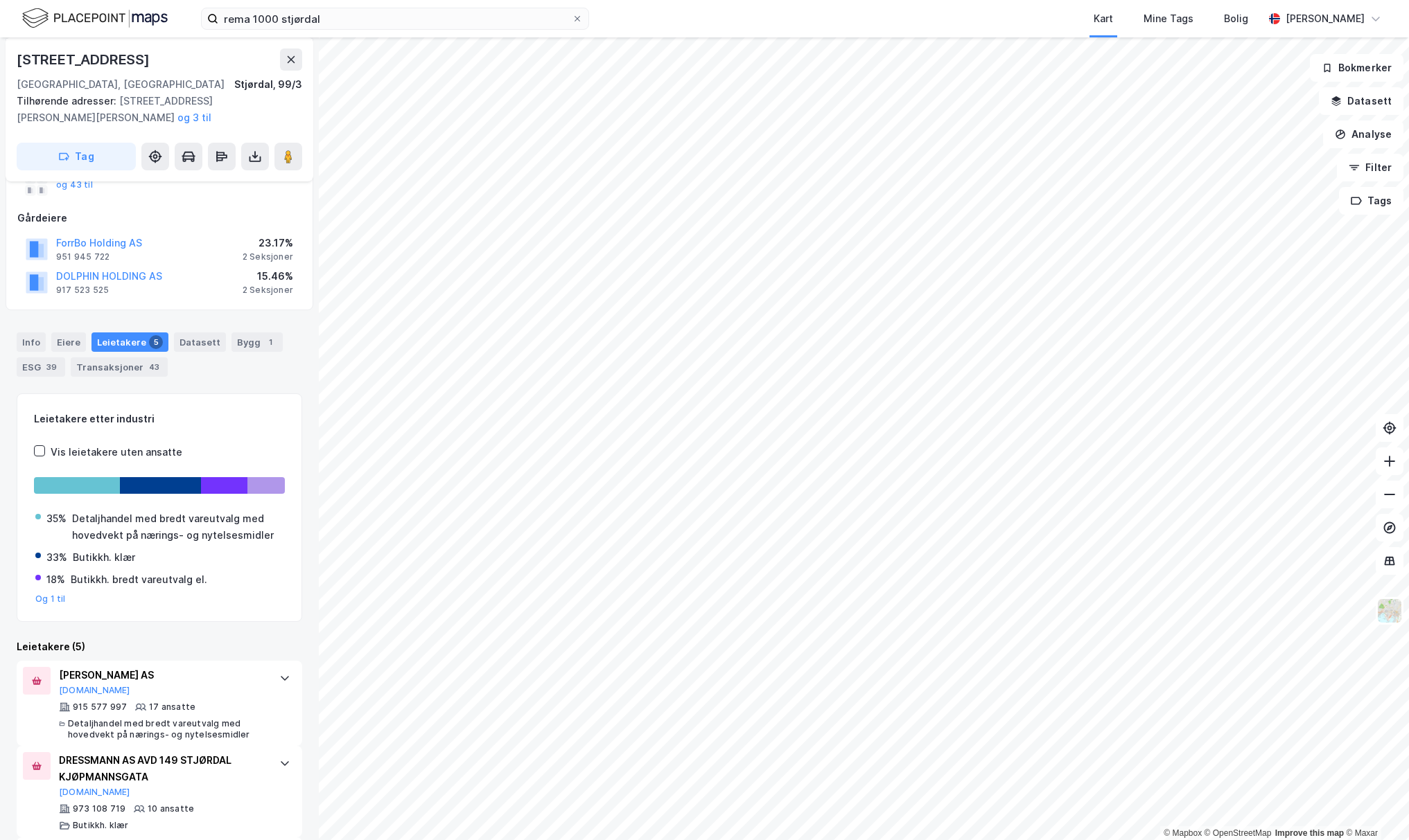
scroll to position [150, 0]
click at [267, 153] on button at bounding box center [255, 156] width 28 height 28
click at [281, 156] on button at bounding box center [289, 156] width 28 height 28
